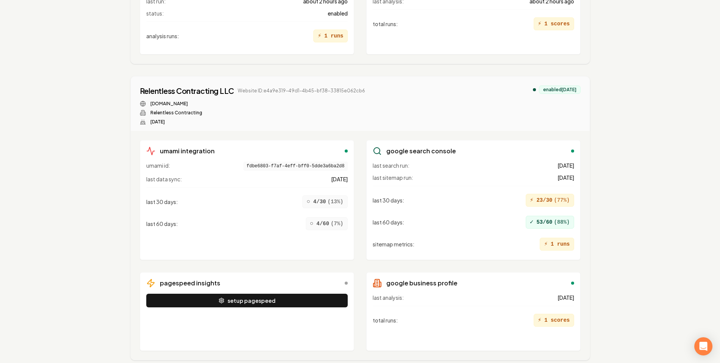
scroll to position [644, 0]
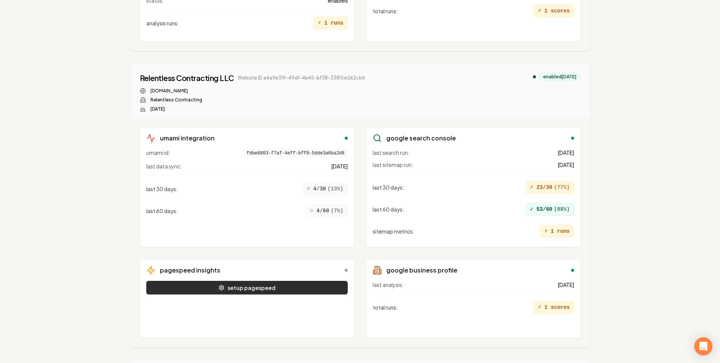
click at [250, 281] on button "setup pagespeed" at bounding box center [247, 288] width 202 height 14
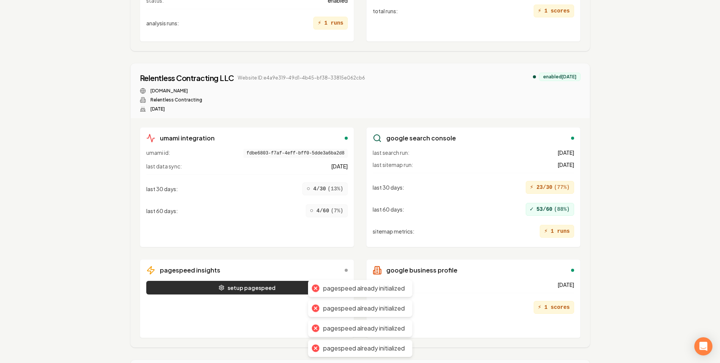
click at [250, 281] on button "setup pagespeed" at bounding box center [247, 288] width 202 height 14
drag, startPoint x: 368, startPoint y: 62, endPoint x: 263, endPoint y: 65, distance: 105.5
click at [263, 73] on div "Relentless Contracting LLC Website ID: e4a9e319-49d1-4b45-bf38-33815e062cb6 rel…" at bounding box center [360, 92] width 441 height 39
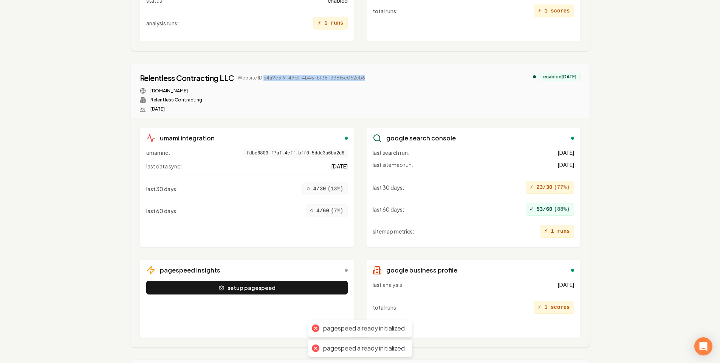
copy span "e4a9e319-49d1-4b45-bf38-33815e062cb6"
click at [440, 80] on div "Relentless Contracting LLC Website ID: e4a9e319-49d1-4b45-bf38-33815e062cb6 rel…" at bounding box center [360, 92] width 441 height 39
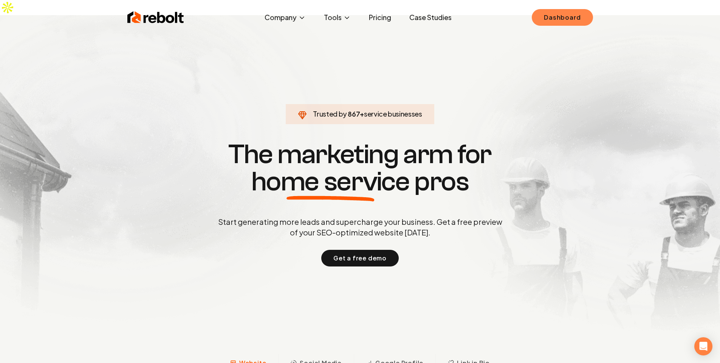
click at [542, 22] on link "Dashboard" at bounding box center [562, 17] width 61 height 17
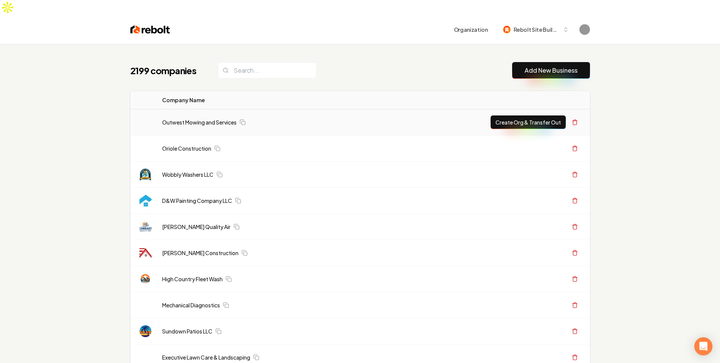
click at [393, 118] on div "Outwest Mowing and Services" at bounding box center [315, 122] width 307 height 8
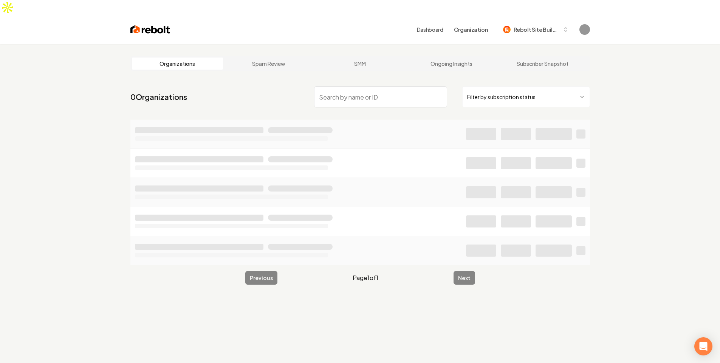
click at [401, 86] on input "search" at bounding box center [380, 96] width 133 height 21
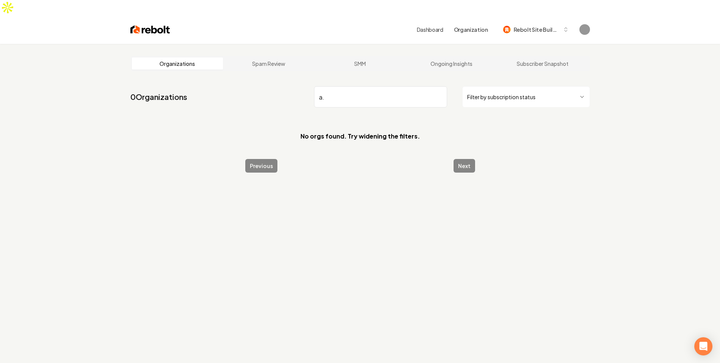
type input "a"
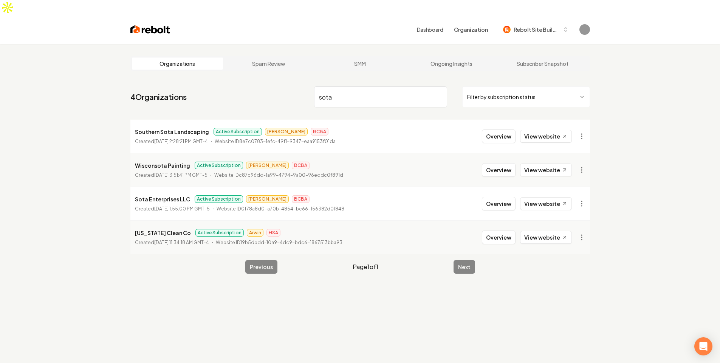
type input "sota"
click at [169, 206] on time "[DATE] 1:55:00 PM GMT-5" at bounding box center [182, 209] width 56 height 6
click at [155, 194] on p "Sota Enterprises LLC" at bounding box center [162, 198] width 55 height 9
click at [511, 197] on button "Overview" at bounding box center [499, 204] width 34 height 14
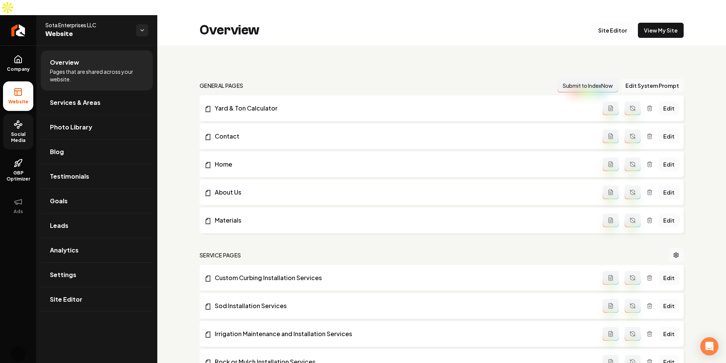
click at [16, 115] on link "Social Media" at bounding box center [18, 132] width 30 height 36
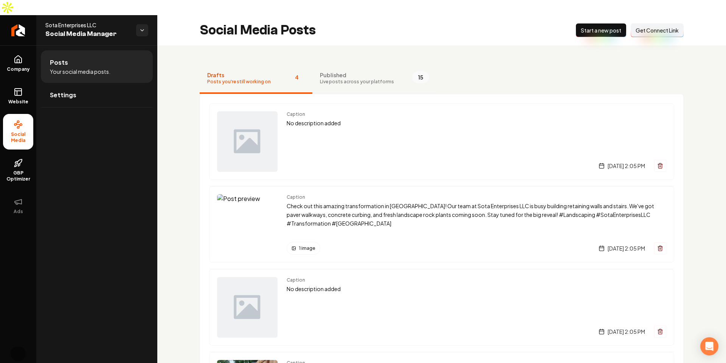
click at [369, 71] on button "Published Live posts across your platforms 15" at bounding box center [374, 79] width 124 height 30
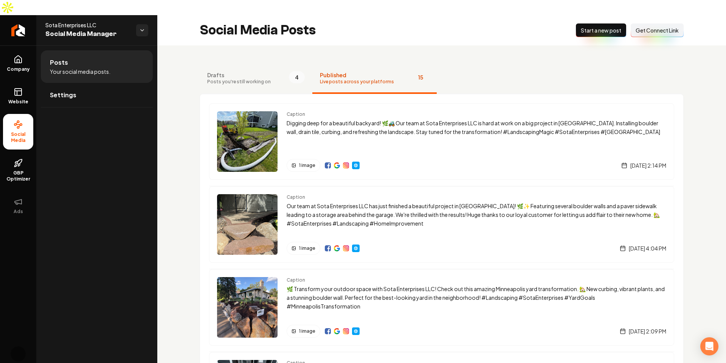
click at [545, 64] on nav "Drafts Posts you're still working on 4 Published Live posts across your platfor…" at bounding box center [442, 79] width 484 height 30
